Goal: Transaction & Acquisition: Purchase product/service

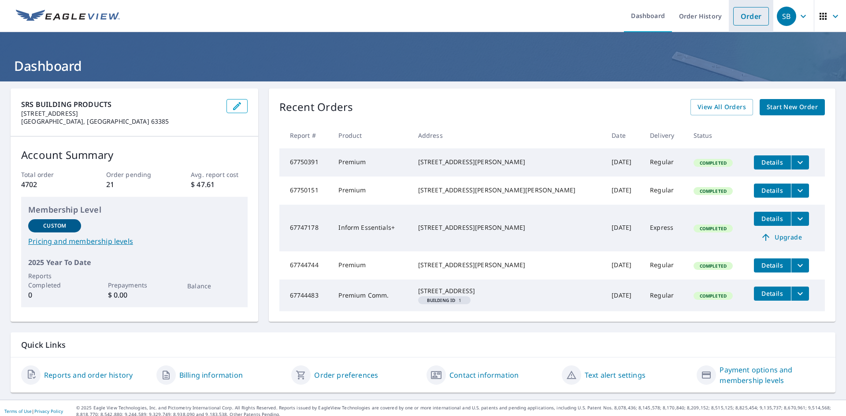
click at [756, 12] on link "Order" at bounding box center [751, 16] width 36 height 18
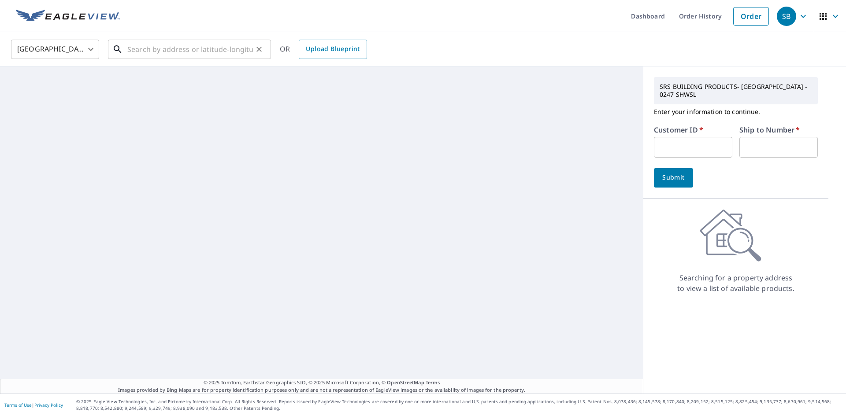
click at [152, 49] on input "text" at bounding box center [190, 49] width 126 height 25
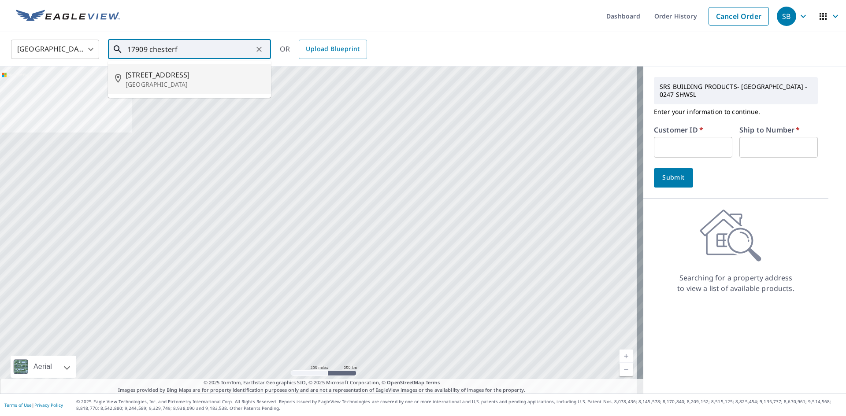
click at [167, 73] on span "[STREET_ADDRESS]" at bounding box center [195, 75] width 138 height 11
type input "[STREET_ADDRESS]"
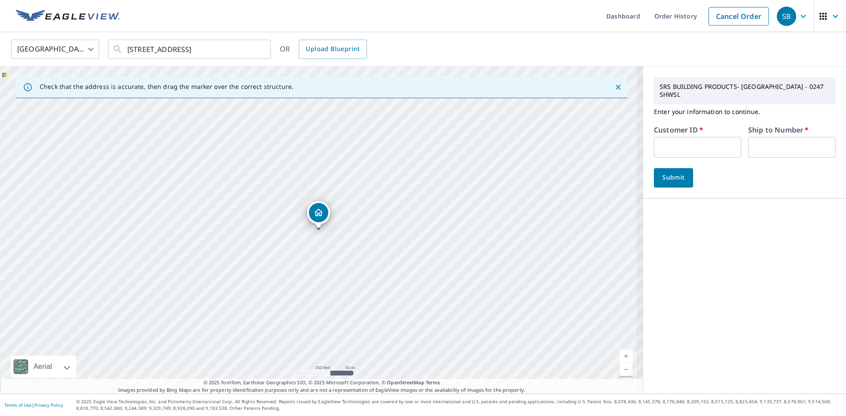
click at [689, 137] on input "text" at bounding box center [697, 147] width 87 height 21
type input "S054922"
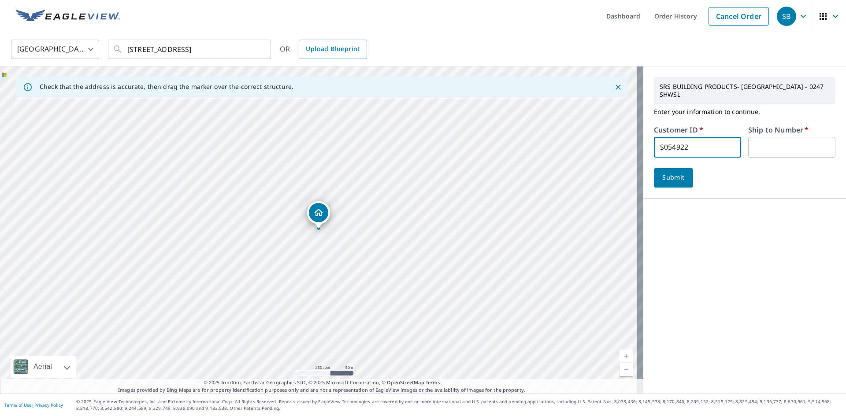
click at [801, 137] on input "text" at bounding box center [791, 147] width 87 height 21
type input "1"
drag, startPoint x: 317, startPoint y: 216, endPoint x: 303, endPoint y: 215, distance: 13.3
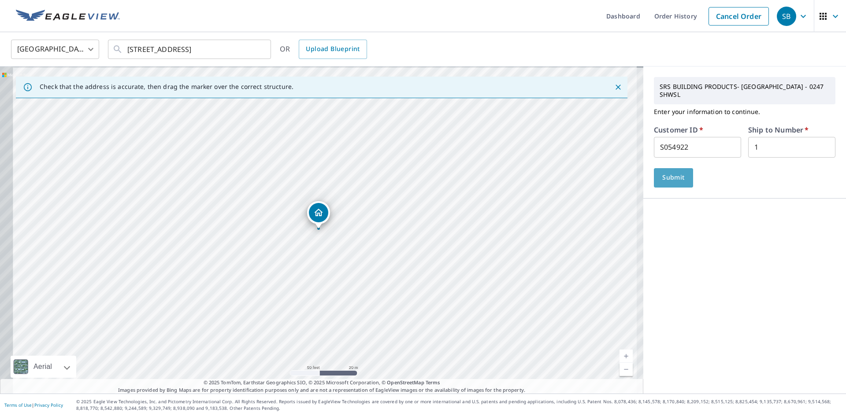
click at [666, 172] on span "Submit" at bounding box center [673, 177] width 25 height 11
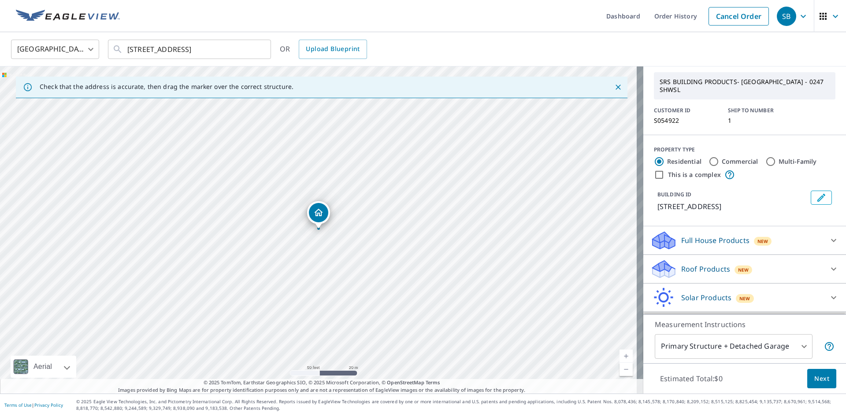
scroll to position [44, 0]
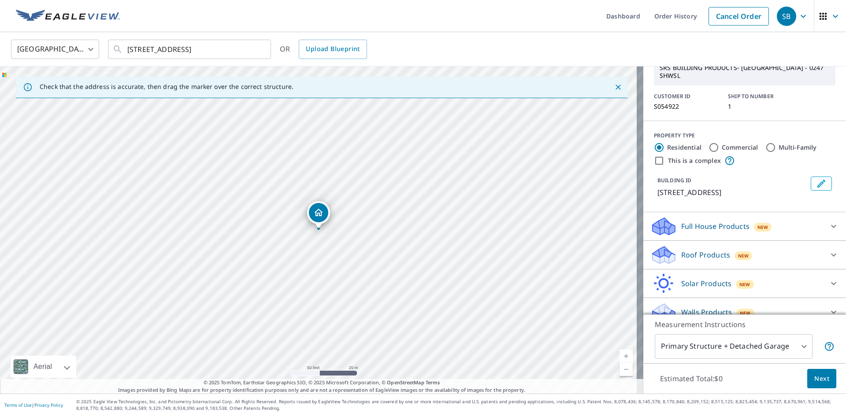
click at [803, 263] on div "Roof Products New" at bounding box center [736, 255] width 173 height 21
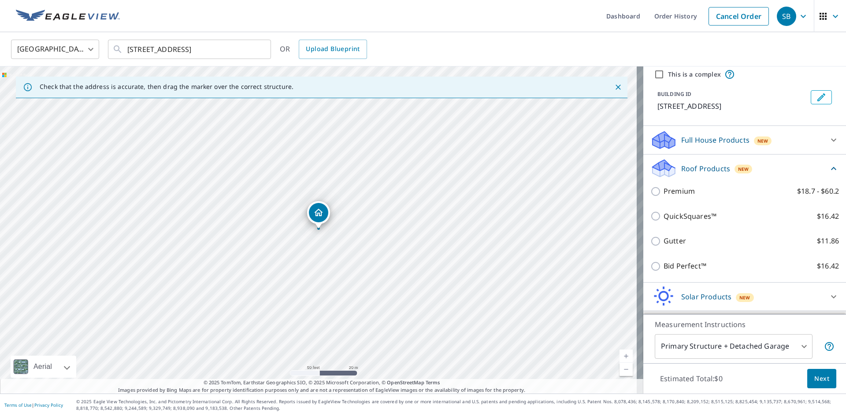
scroll to position [132, 0]
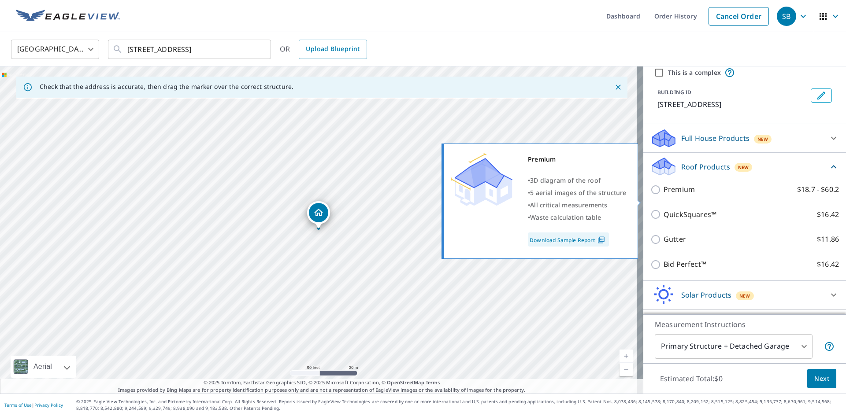
click at [678, 195] on p "Premium" at bounding box center [678, 189] width 31 height 11
click at [663, 195] on input "Premium $18.7 - $60.2" at bounding box center [656, 190] width 13 height 11
checkbox input "true"
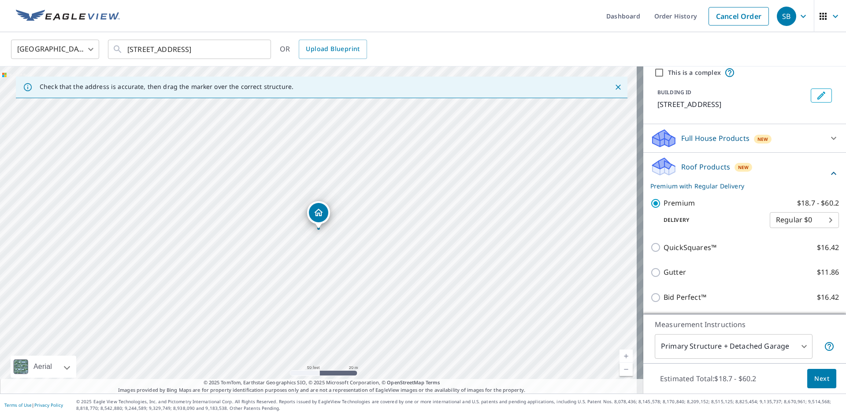
click at [782, 349] on body "SB SB Dashboard Order History Cancel Order SB [GEOGRAPHIC_DATA] [GEOGRAPHIC_DAT…" at bounding box center [423, 208] width 846 height 416
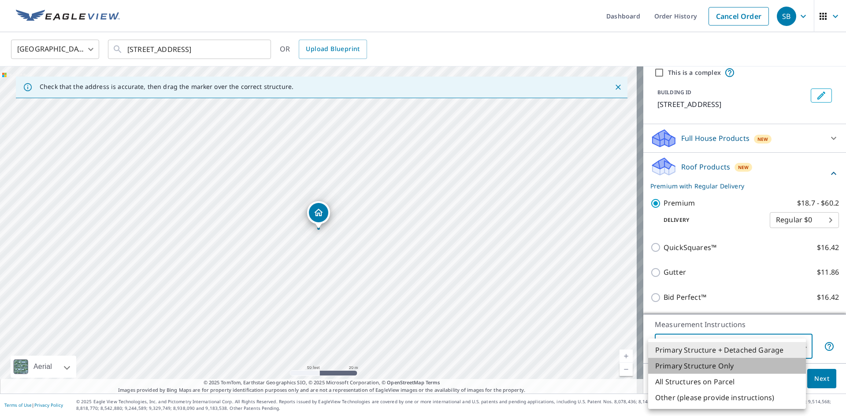
click at [728, 368] on li "Primary Structure Only" at bounding box center [727, 366] width 158 height 16
type input "2"
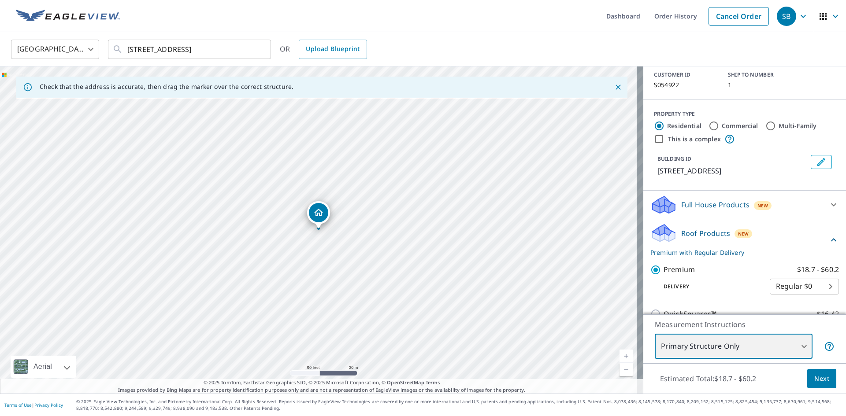
scroll to position [0, 0]
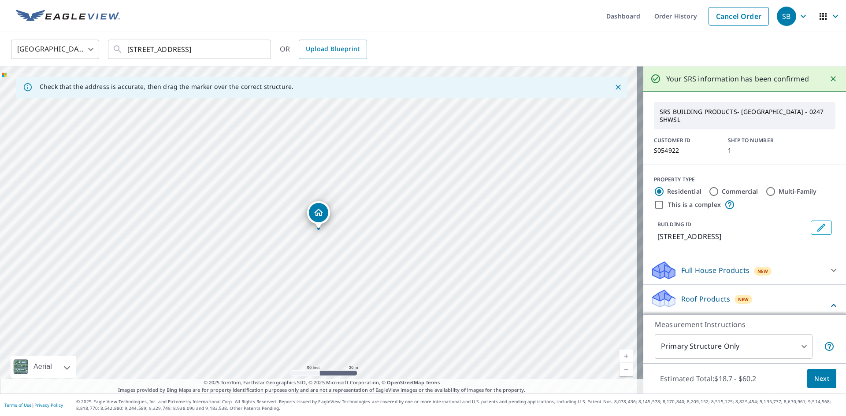
click at [714, 191] on div "Commercial" at bounding box center [733, 191] width 50 height 11
click at [708, 192] on input "Commercial" at bounding box center [713, 191] width 11 height 11
radio input "true"
type input "4"
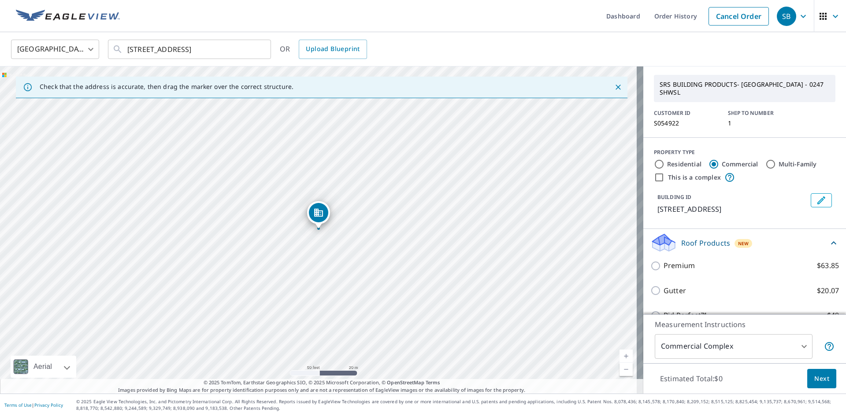
scroll to position [55, 0]
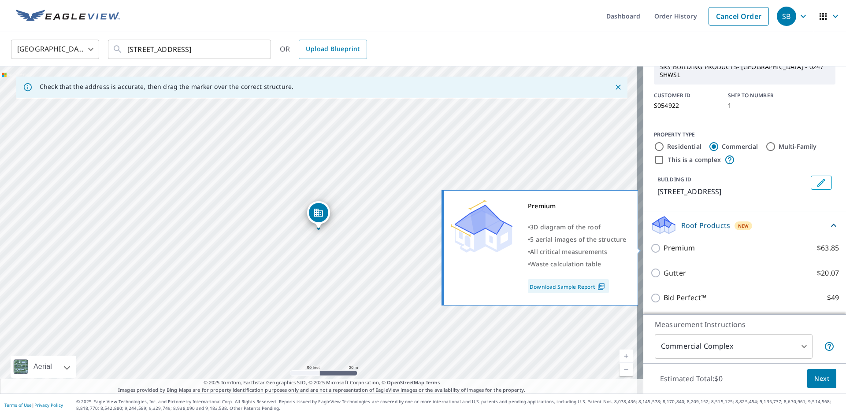
click at [666, 249] on p "Premium" at bounding box center [678, 248] width 31 height 11
click at [663, 249] on input "Premium $63.85" at bounding box center [656, 248] width 13 height 11
checkbox input "true"
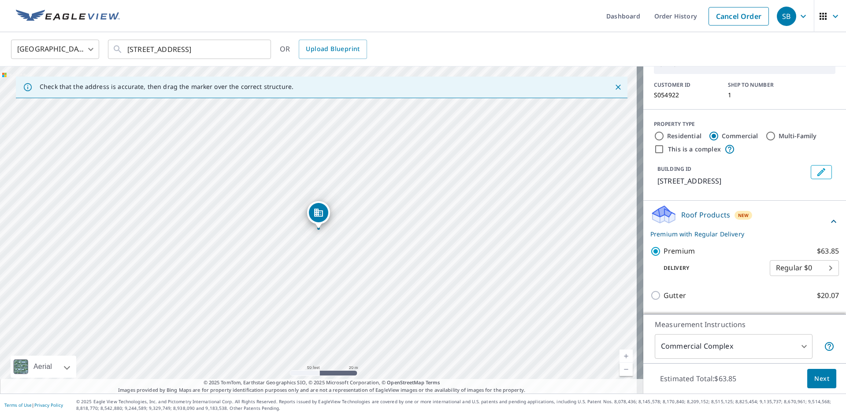
click at [820, 375] on span "Next" at bounding box center [821, 379] width 15 height 11
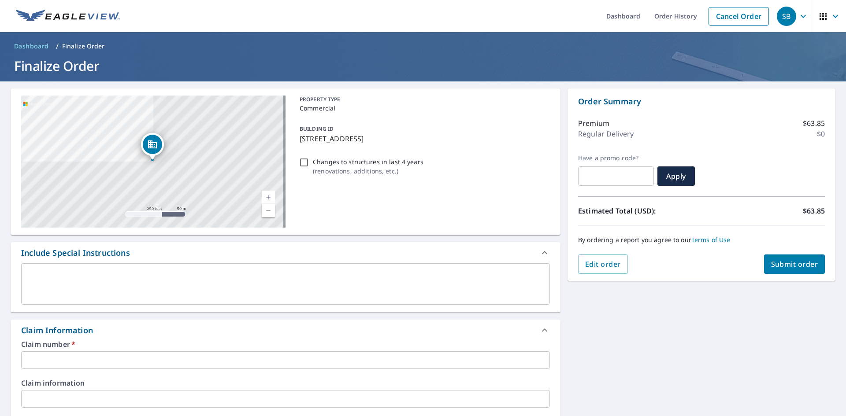
drag, startPoint x: 295, startPoint y: 139, endPoint x: 500, endPoint y: 136, distance: 205.3
click at [500, 136] on div "BUILDING ID [STREET_ADDRESS]" at bounding box center [423, 134] width 254 height 28
checkbox input "true"
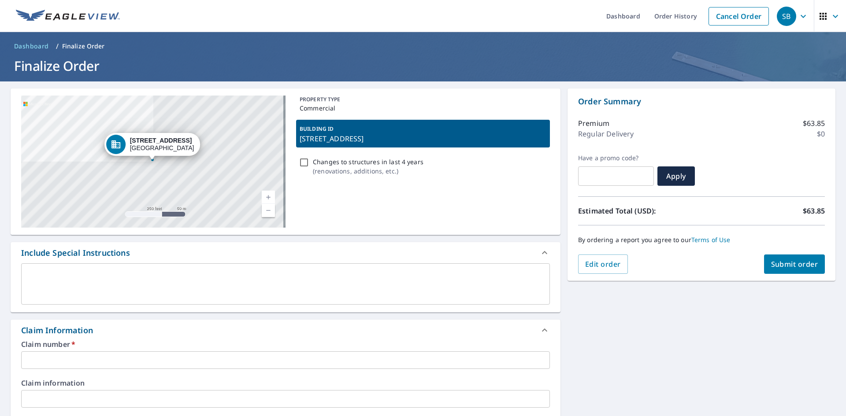
copy p "[STREET_ADDRESS]"
click at [68, 355] on input "text" at bounding box center [285, 360] width 529 height 18
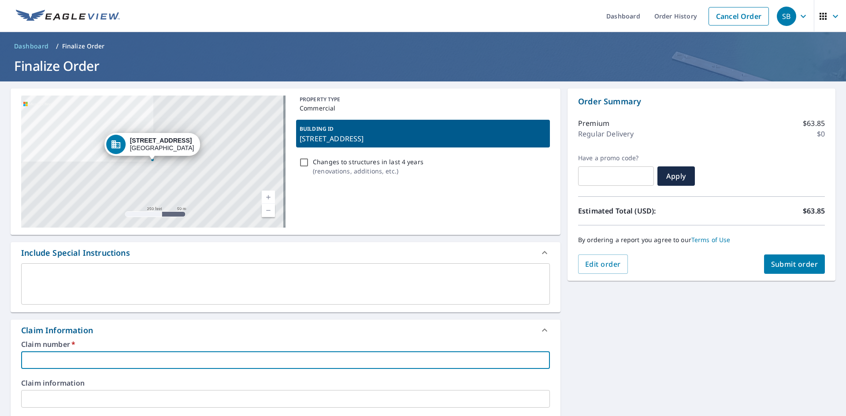
paste input "[STREET_ADDRESS]"
type input "[STREET_ADDRESS]"
checkbox input "true"
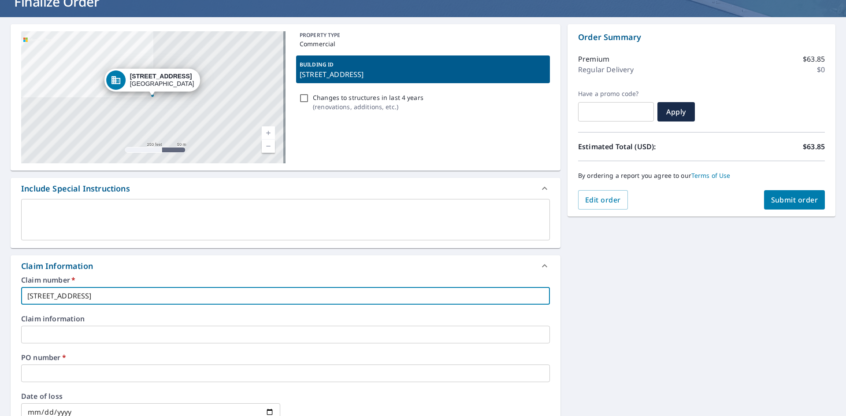
scroll to position [132, 0]
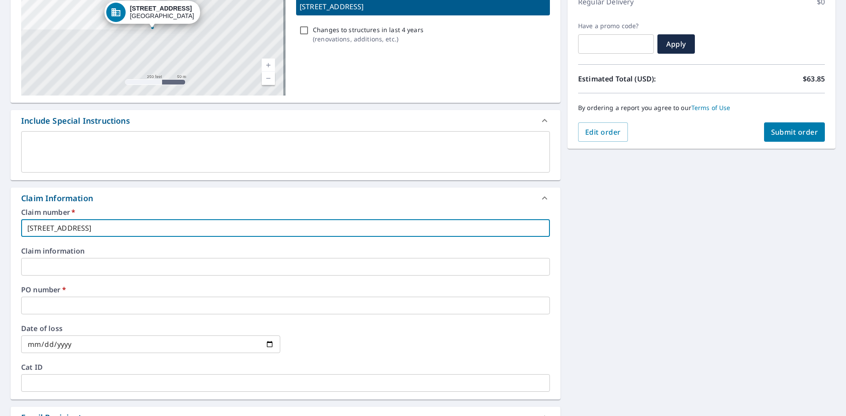
type input "[STREET_ADDRESS]"
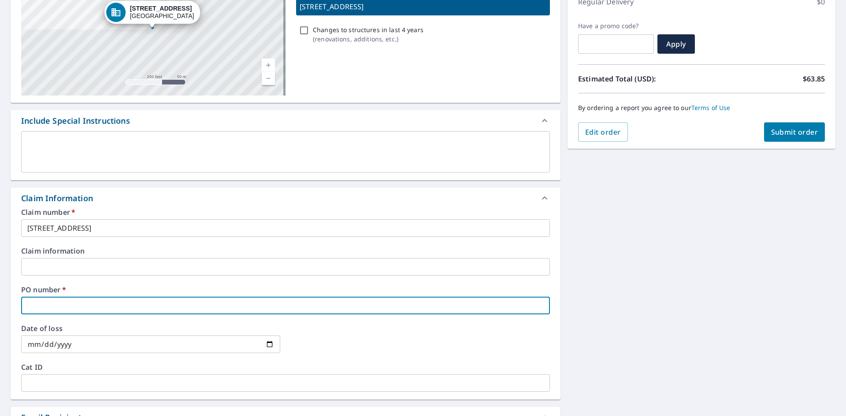
click at [59, 302] on input "text" at bounding box center [285, 306] width 529 height 18
paste input "[STREET_ADDRESS],"
type input "[STREET_ADDRESS],"
checkbox input "true"
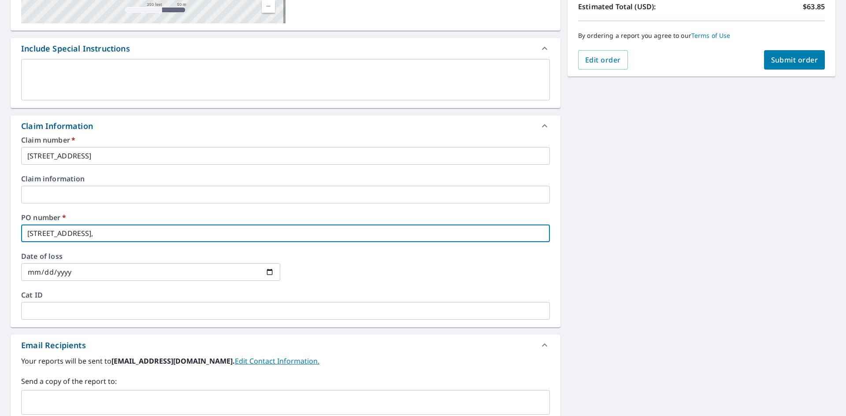
scroll to position [308, 0]
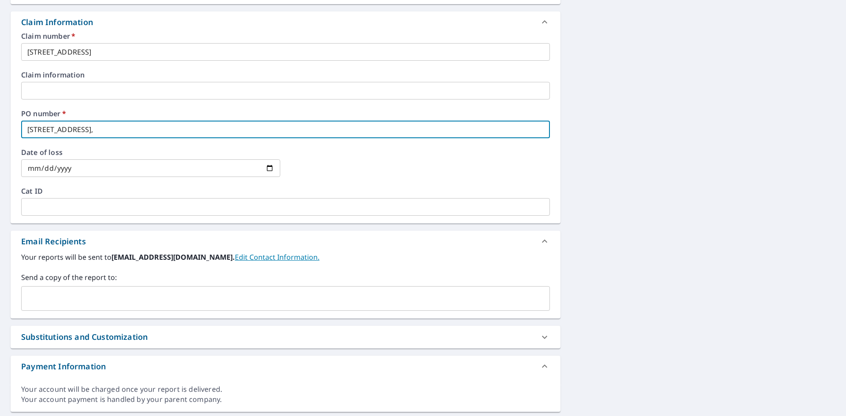
type input "[STREET_ADDRESS],"
click at [87, 295] on input "text" at bounding box center [278, 298] width 507 height 17
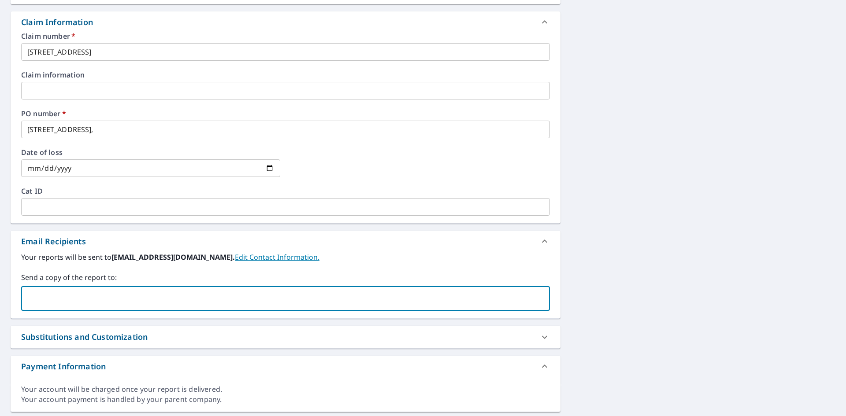
type input "[PERSON_NAME][EMAIL_ADDRESS][DOMAIN_NAME]"
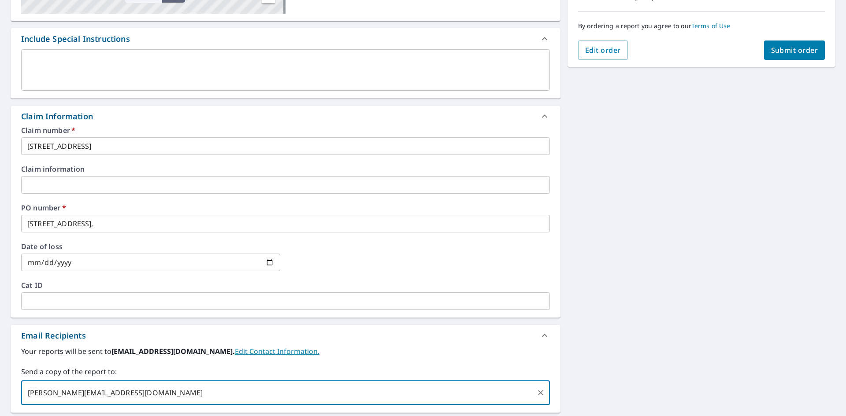
scroll to position [88, 0]
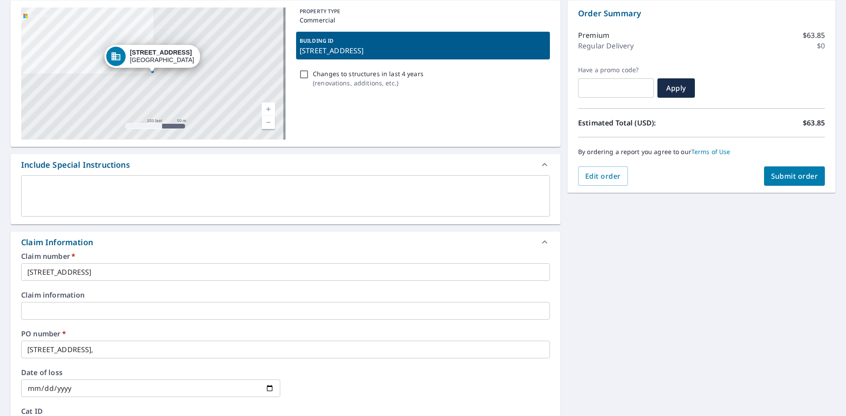
click at [767, 185] on button "Submit order" at bounding box center [794, 175] width 61 height 19
checkbox input "true"
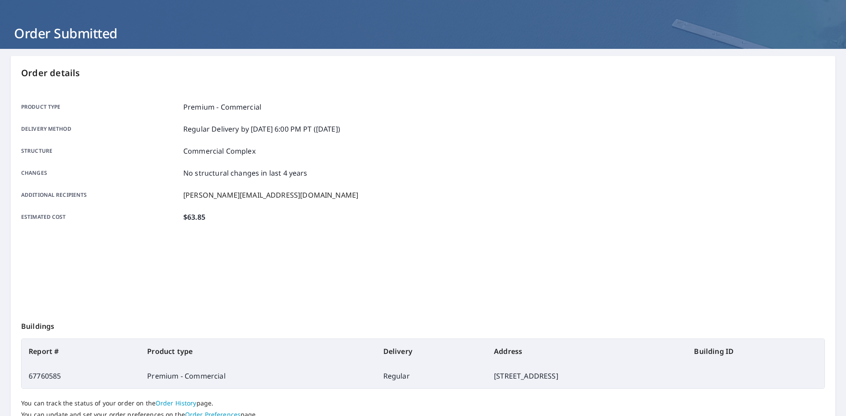
scroll to position [102, 0]
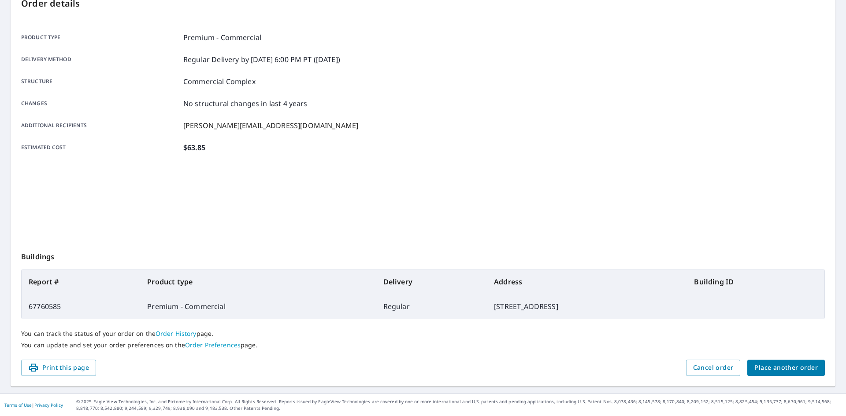
click at [777, 359] on div "You can track the status of your order on the Order History page. You can updat…" at bounding box center [422, 339] width 803 height 41
click at [773, 363] on span "Place another order" at bounding box center [785, 368] width 63 height 11
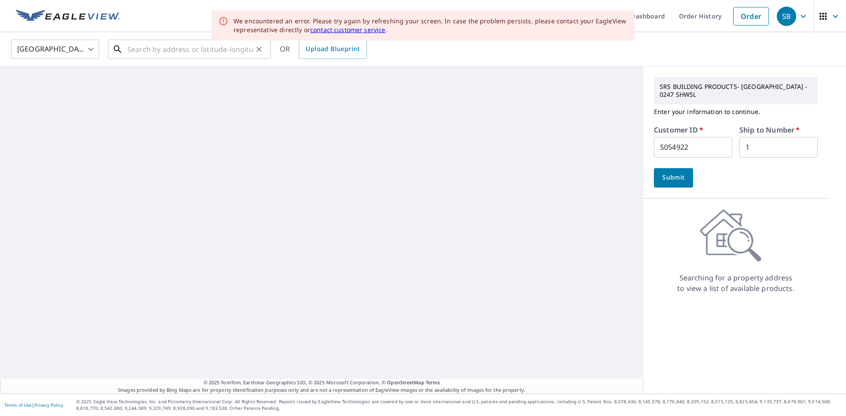
click at [159, 45] on input "text" at bounding box center [190, 49] width 126 height 25
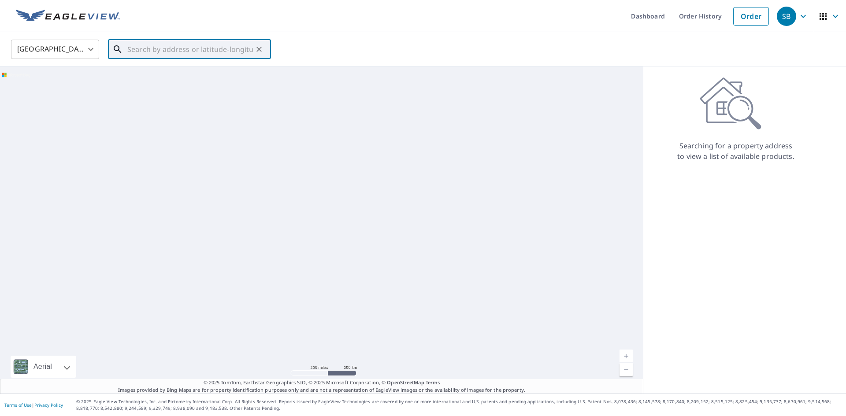
click at [156, 49] on input "text" at bounding box center [190, 49] width 126 height 25
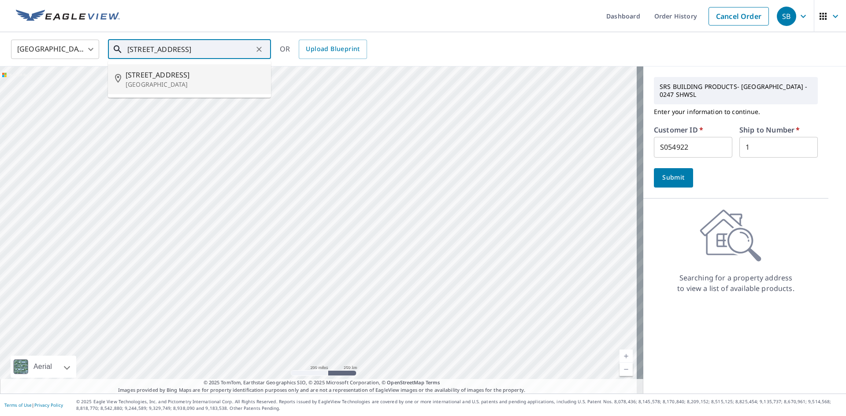
click at [178, 72] on span "10501 Page Ave" at bounding box center [195, 75] width 138 height 11
type input "10501 Page Ave Saint Louis, MO 63132"
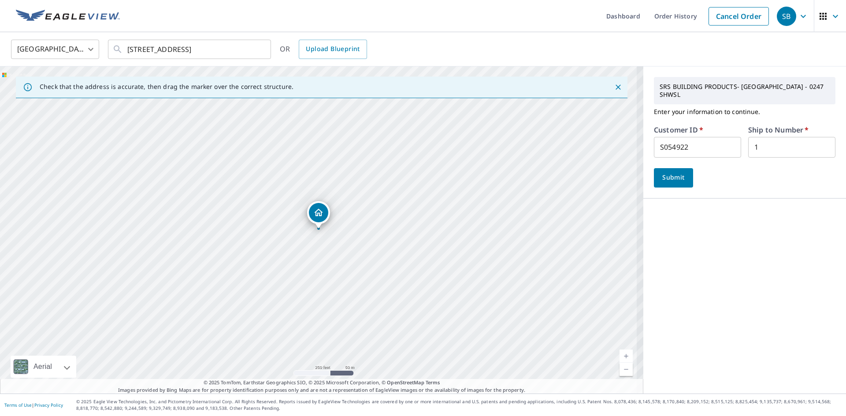
click at [674, 172] on span "Submit" at bounding box center [673, 177] width 25 height 11
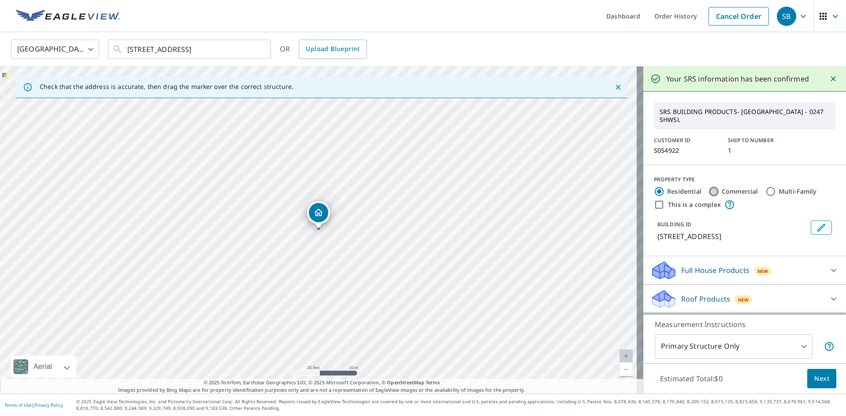
click at [711, 190] on input "Commercial" at bounding box center [713, 191] width 11 height 11
radio input "true"
type input "4"
click at [807, 264] on div "Roof Products New" at bounding box center [736, 270] width 173 height 21
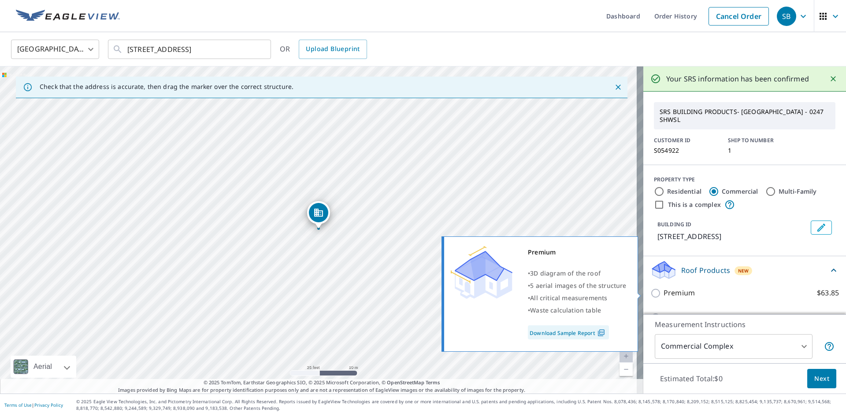
click at [675, 291] on p "Premium" at bounding box center [678, 293] width 31 height 11
click at [663, 291] on input "Premium $63.85" at bounding box center [656, 293] width 13 height 11
checkbox input "true"
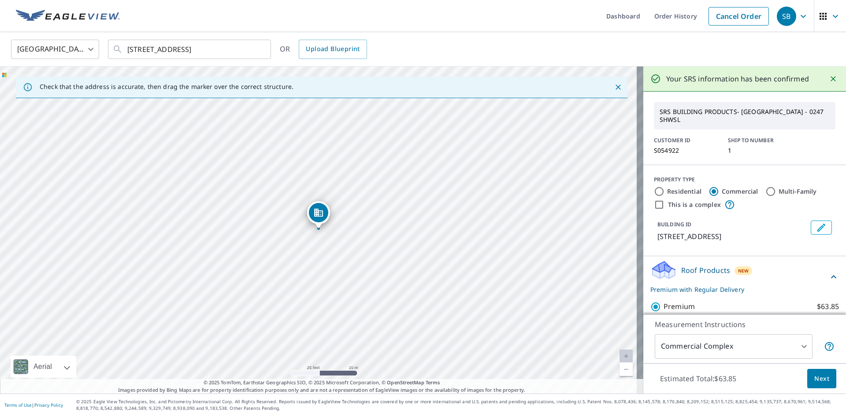
click at [776, 345] on body "SB SB Dashboard Order History Cancel Order SB United States US ​ 10501 Page Ave…" at bounding box center [423, 208] width 846 height 416
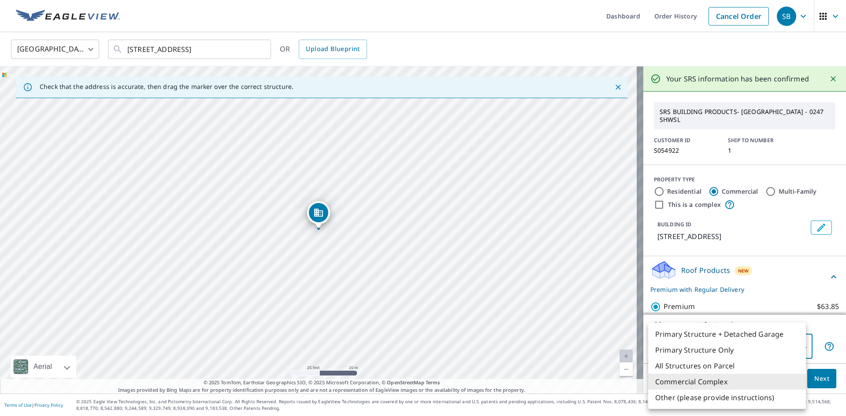
click at [754, 225] on div at bounding box center [423, 208] width 846 height 416
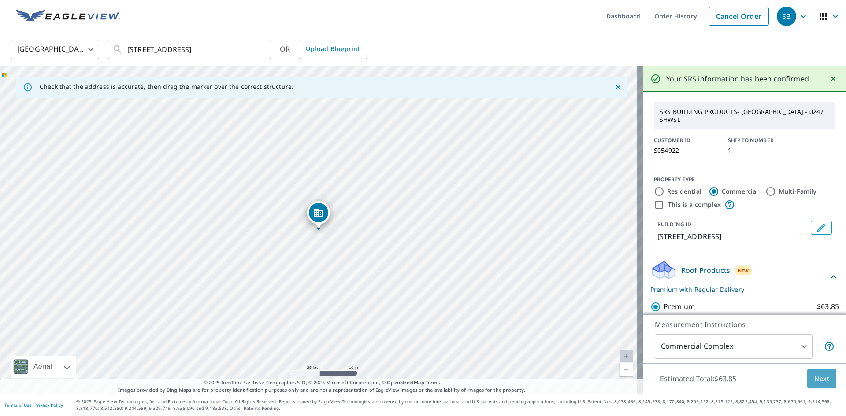
click at [817, 376] on span "Next" at bounding box center [821, 379] width 15 height 11
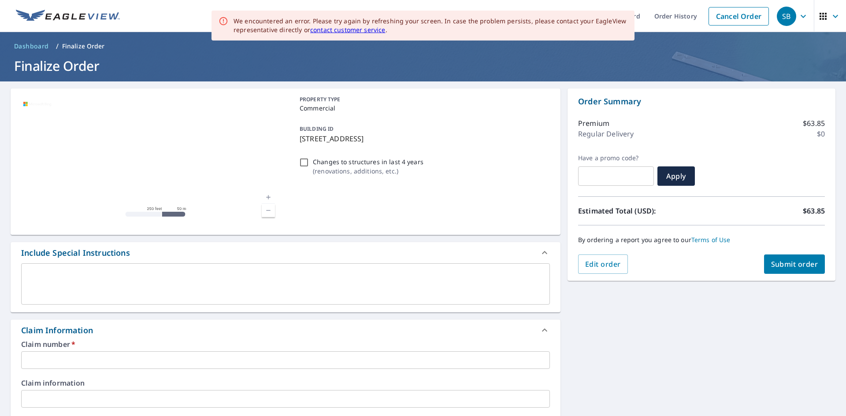
drag, startPoint x: 295, startPoint y: 139, endPoint x: 447, endPoint y: 144, distance: 152.5
click at [447, 144] on div "BUILDING ID 10501 Page Ave, Saint Louis, MO, 63132" at bounding box center [423, 134] width 254 height 28
checkbox input "true"
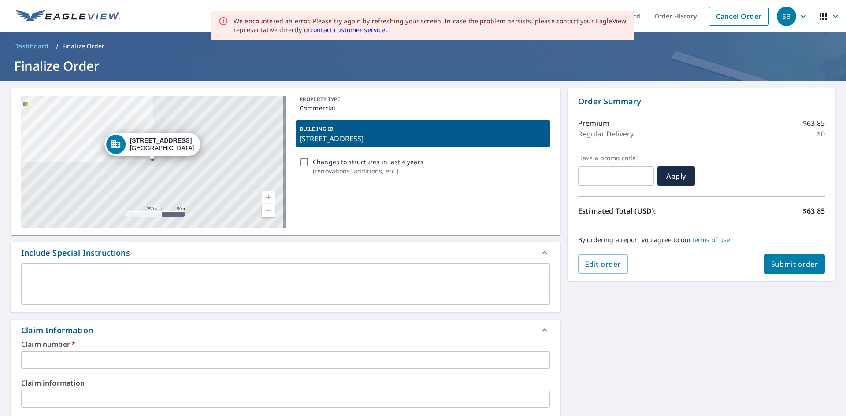
copy p "10501 Page Ave, Saint Louis, MO, 63132"
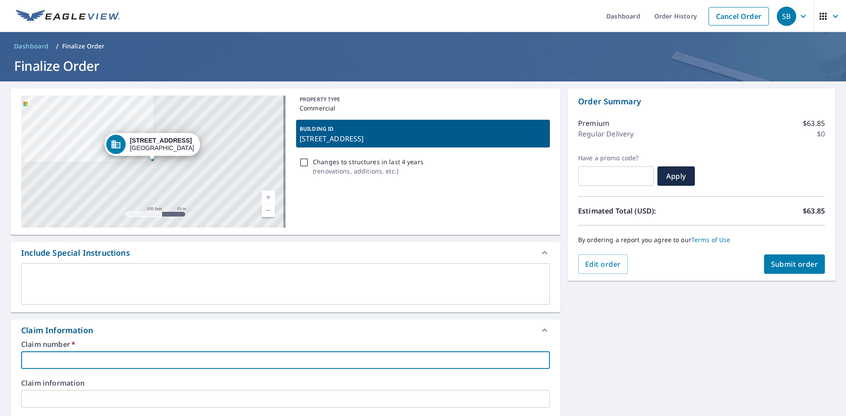
click at [87, 358] on input "text" at bounding box center [285, 360] width 529 height 18
paste input "10501 Page Ave, Saint Louis, MO, 63132"
type input "10501 Page Ave, Saint Louis, MO, 63132"
checkbox input "true"
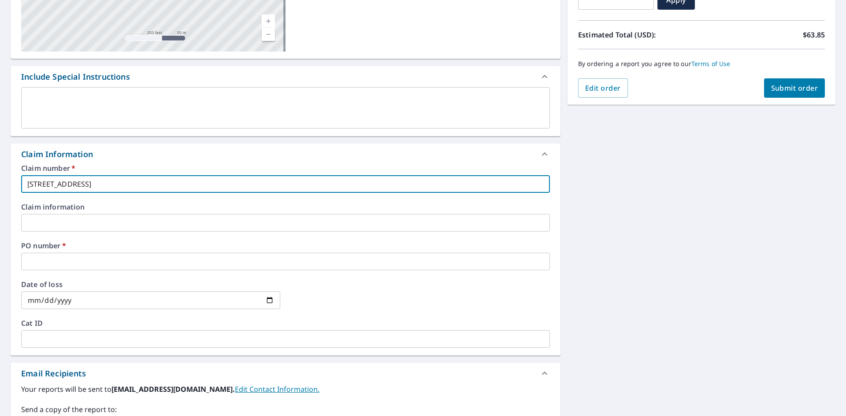
type input "10501 Page Ave, Saint Louis, MO, 63132"
click at [64, 264] on input "text" at bounding box center [285, 262] width 529 height 18
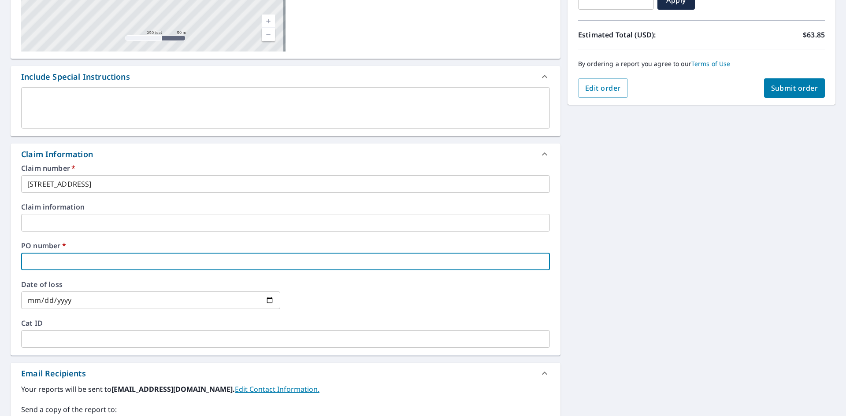
paste input "10501 Page Ave, Saint Louis, MO, 63132"
type input "10501 Page Ave, Saint Louis, MO, 63132"
checkbox input "true"
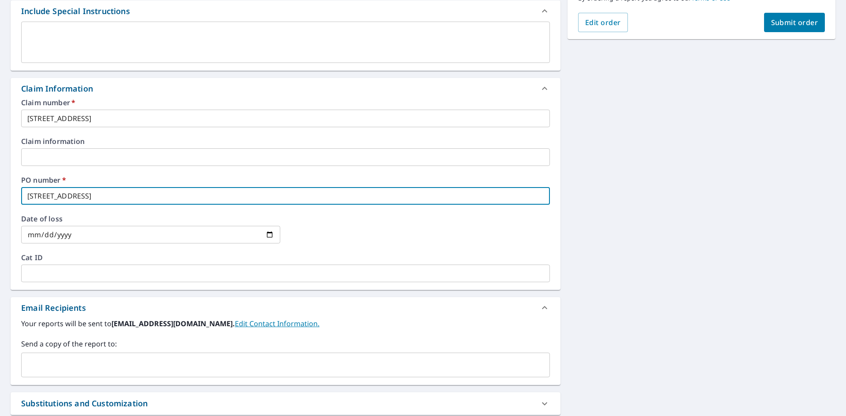
scroll to position [334, 0]
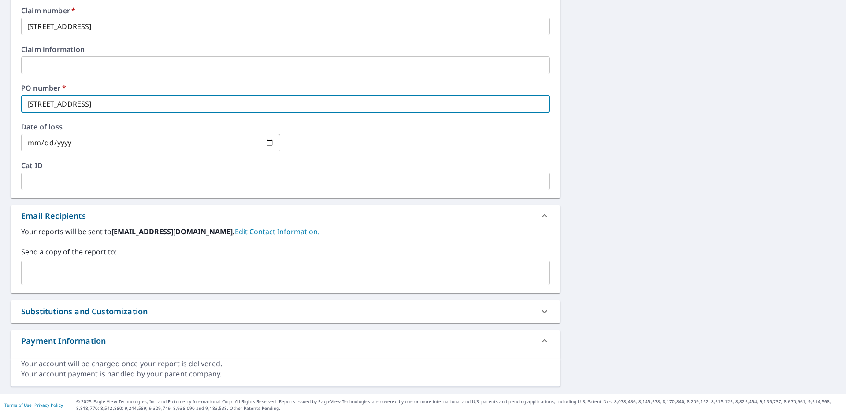
type input "10501 Page Ave, Saint Louis, MO, 63132"
click at [79, 278] on input "text" at bounding box center [278, 273] width 507 height 17
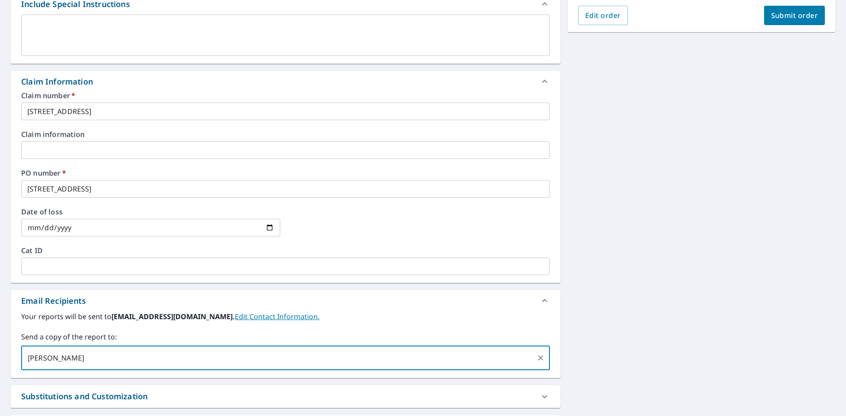
scroll to position [114, 0]
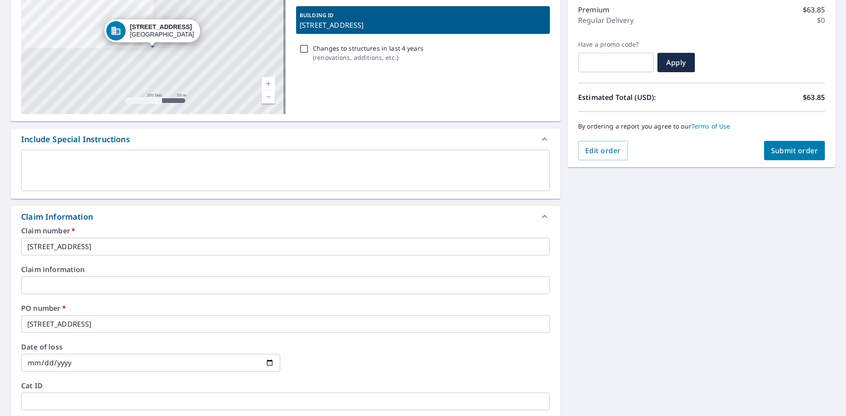
type input "[PERSON_NAME][EMAIL_ADDRESS][DOMAIN_NAME]"
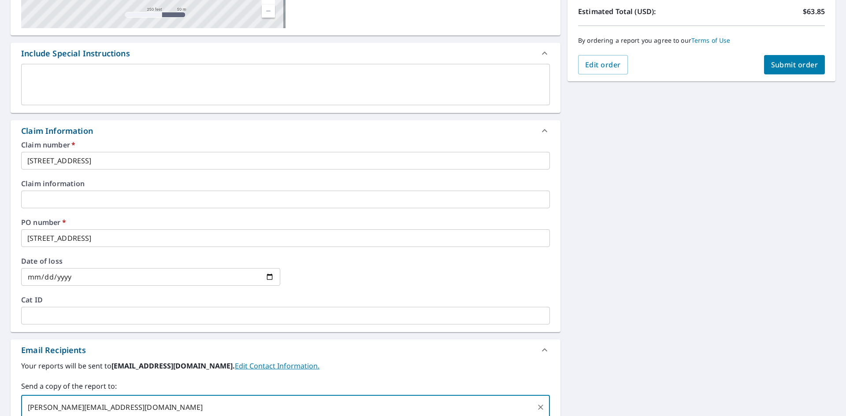
scroll to position [70, 0]
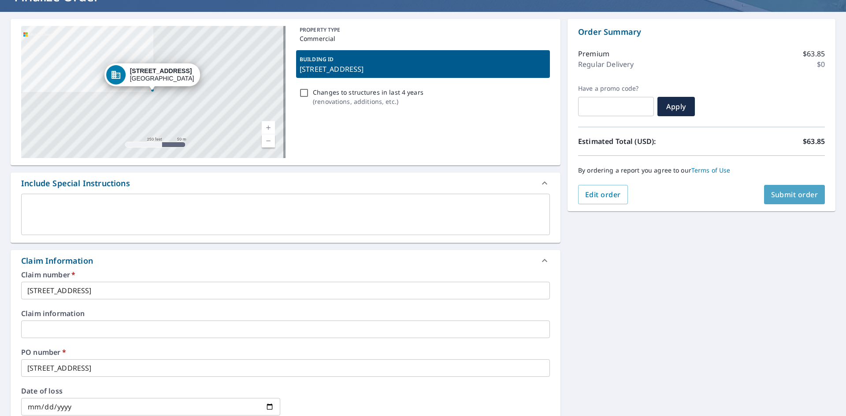
click at [790, 191] on span "Submit order" at bounding box center [794, 195] width 47 height 10
checkbox input "true"
